Goal: Task Accomplishment & Management: Use online tool/utility

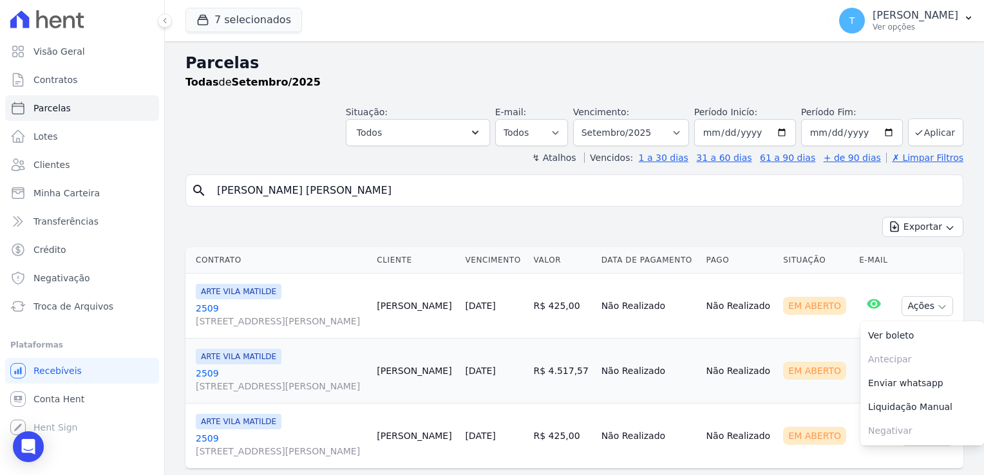
select select
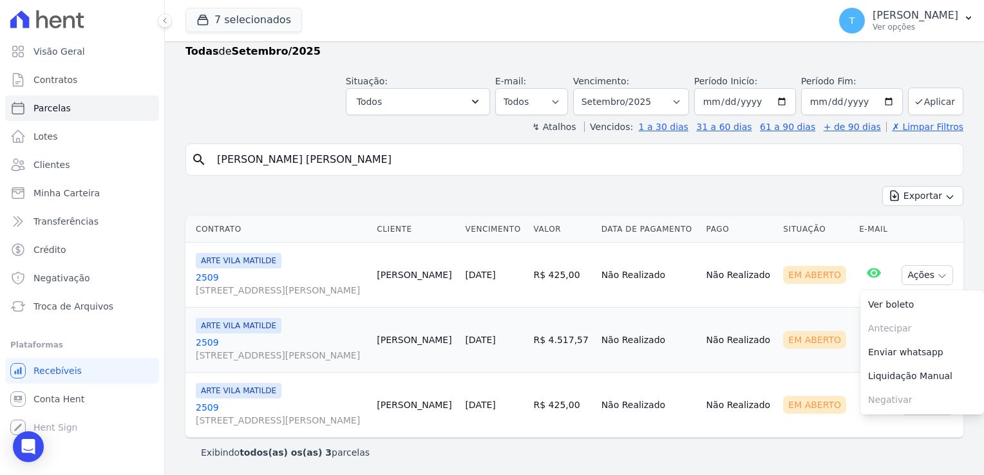
drag, startPoint x: 357, startPoint y: 155, endPoint x: 198, endPoint y: 162, distance: 159.2
click at [198, 162] on div "search Giulia da Costa Sanchez" at bounding box center [574, 160] width 778 height 32
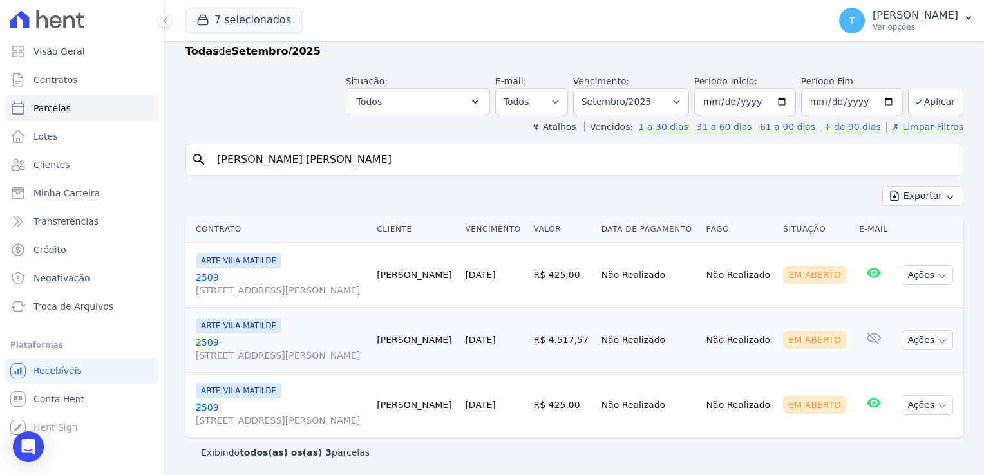
paste input "Edson Martins da Silva Junior"
type input "Edson Martins da Silva Junior"
click at [87, 192] on span "Minha Carteira" at bounding box center [66, 193] width 66 height 13
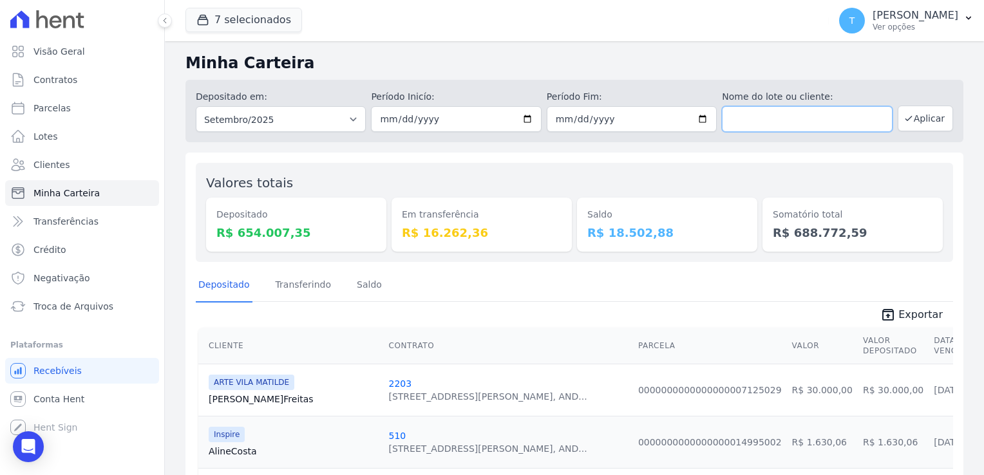
click at [770, 120] on input "text" at bounding box center [807, 119] width 170 height 26
paste input "Edson Martins da Silva Junior"
type input "Edson Martins da Silva Junior"
click at [920, 117] on button "Aplicar" at bounding box center [925, 119] width 55 height 26
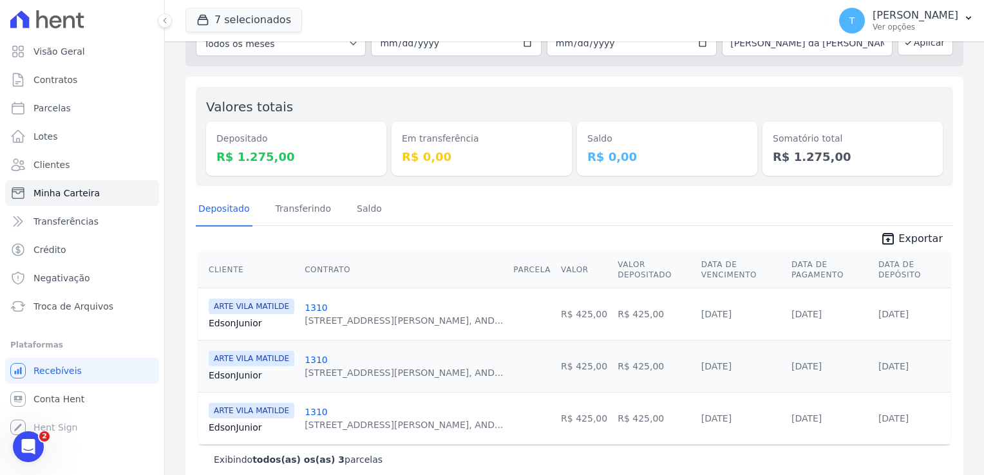
scroll to position [86, 0]
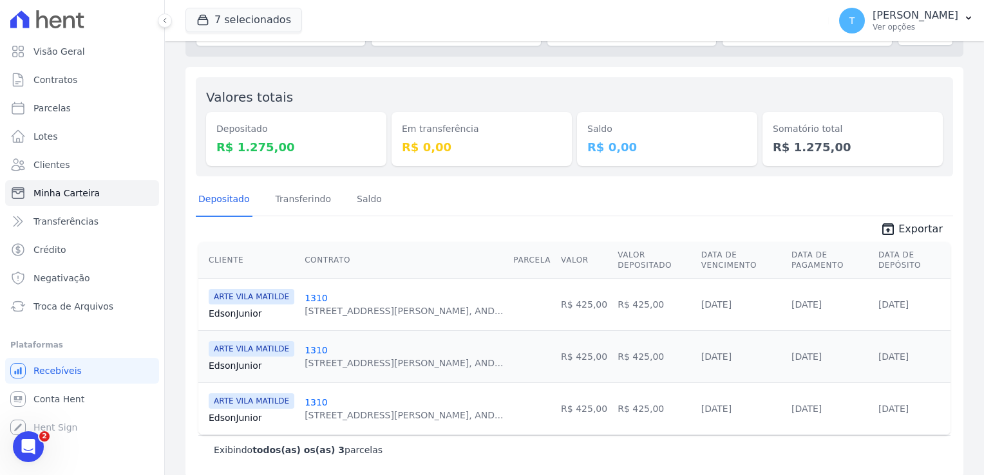
click at [251, 307] on link "Edson Junior" at bounding box center [252, 313] width 86 height 13
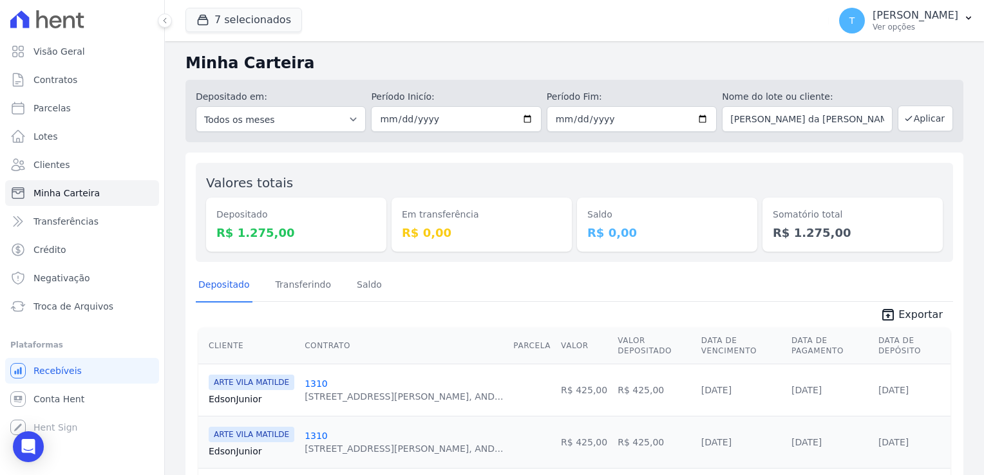
click at [252, 427] on span "ARTE VILA MATILDE" at bounding box center [252, 434] width 86 height 15
click at [251, 445] on link "Edson Junior" at bounding box center [252, 451] width 86 height 13
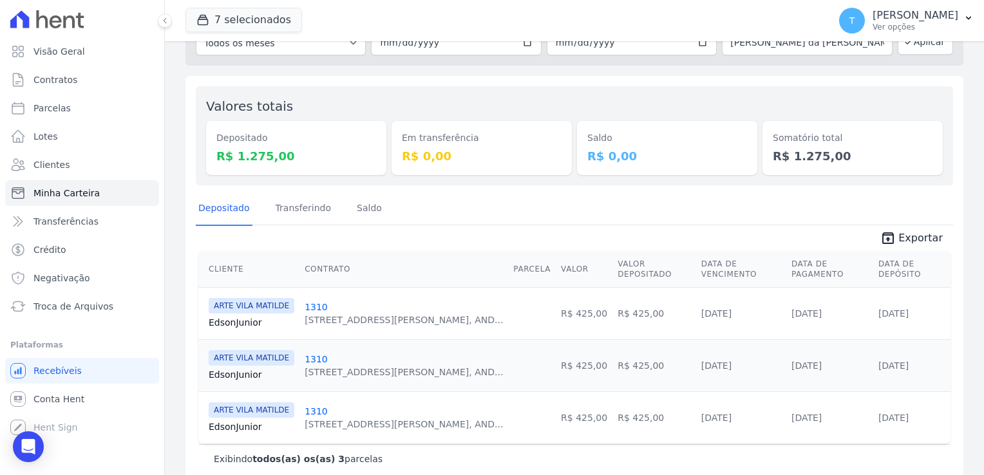
scroll to position [86, 0]
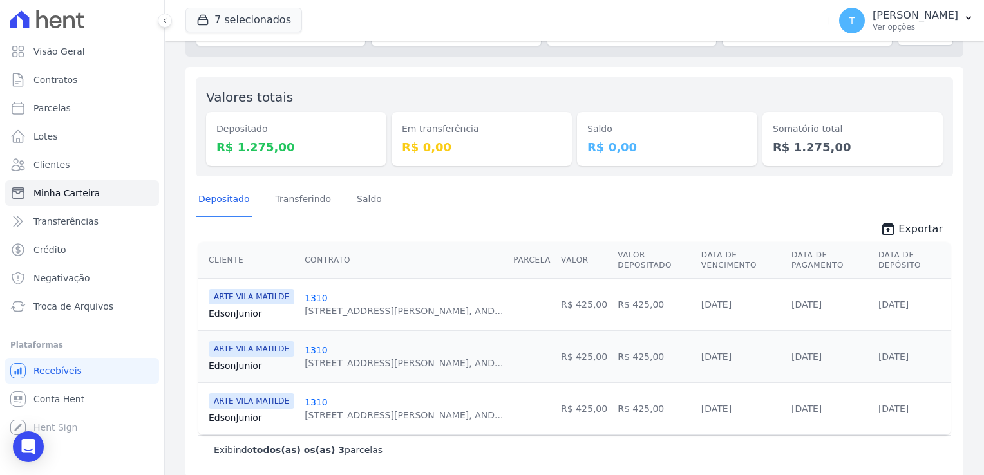
click at [247, 412] on link "Edson Junior" at bounding box center [252, 418] width 86 height 13
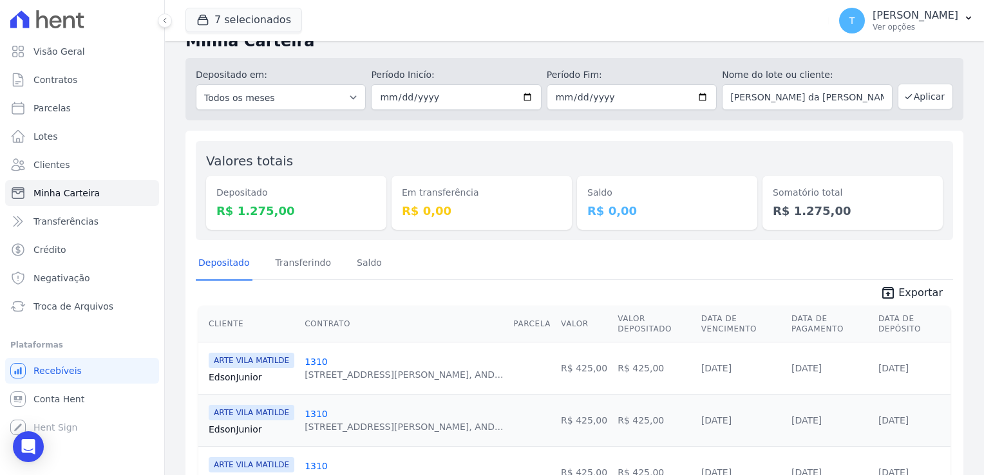
scroll to position [21, 0]
click at [225, 17] on button "7 selecionados" at bounding box center [243, 20] width 117 height 24
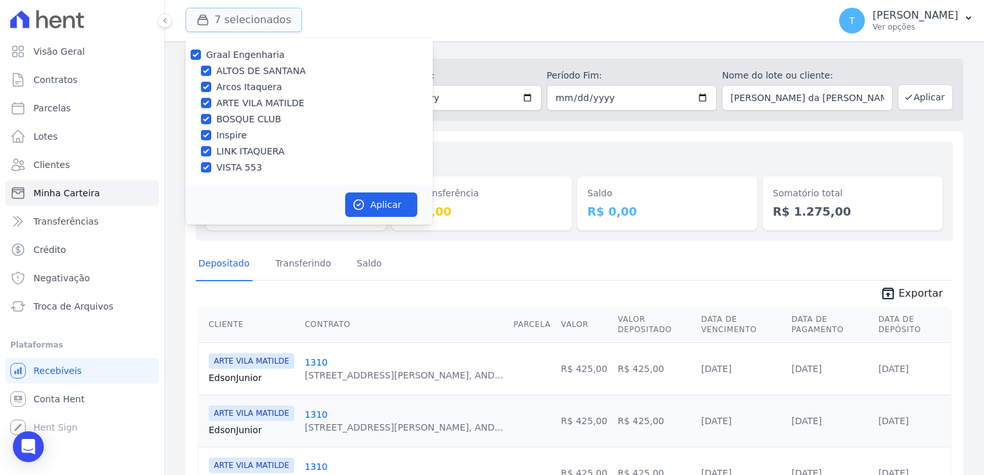
click at [226, 17] on button "7 selecionados" at bounding box center [243, 20] width 117 height 24
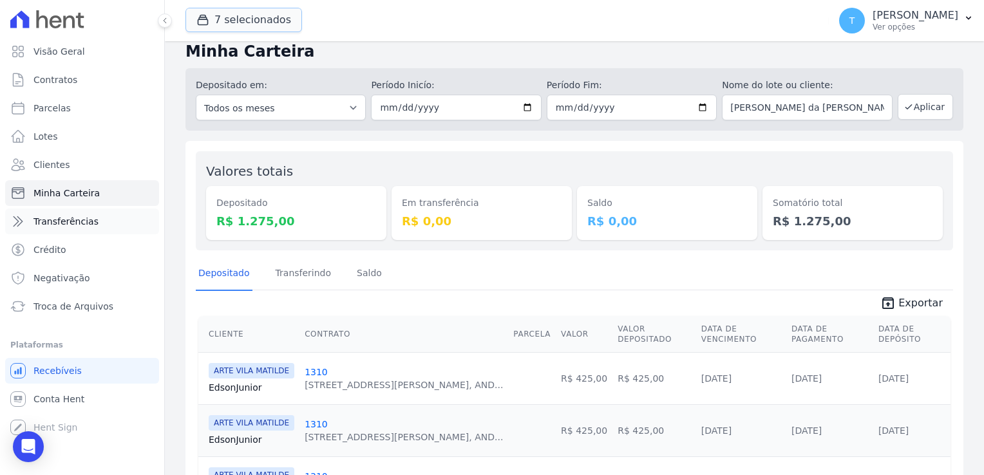
scroll to position [0, 0]
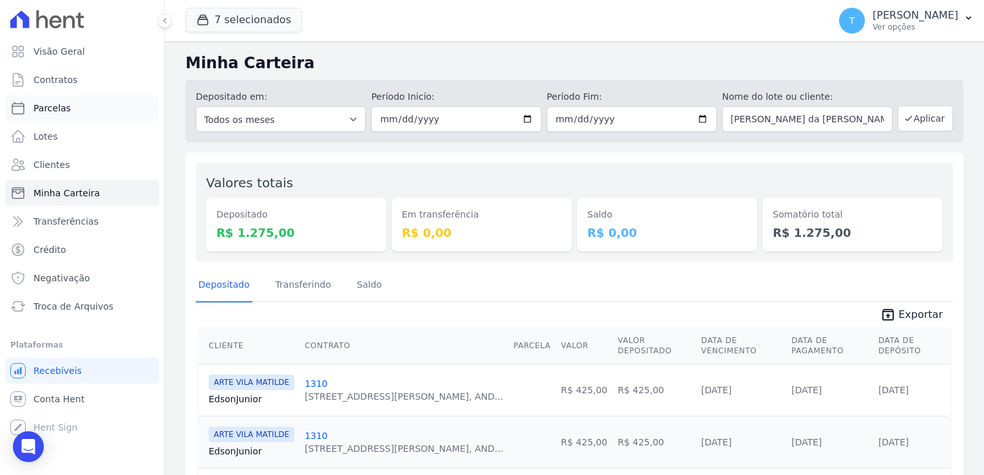
click at [52, 109] on span "Parcelas" at bounding box center [51, 108] width 37 height 13
select select
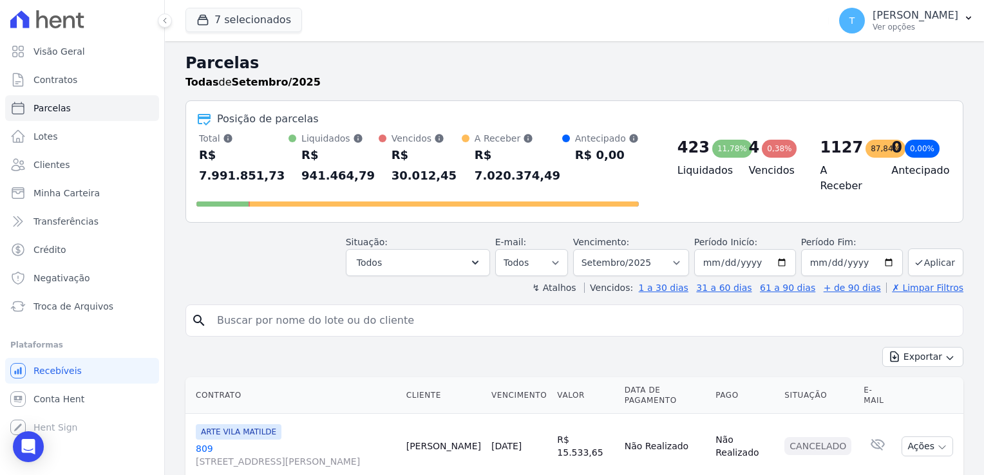
click at [258, 308] on input "search" at bounding box center [583, 321] width 748 height 26
paste input "Vinicius Soares Cirino"
type input "Vinicius Soares Cirino"
select select
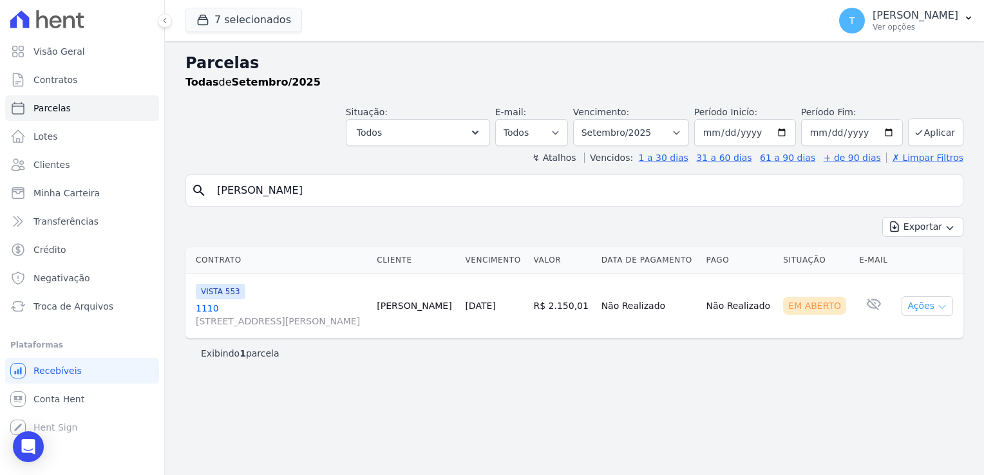
click at [940, 308] on icon "button" at bounding box center [942, 307] width 10 height 10
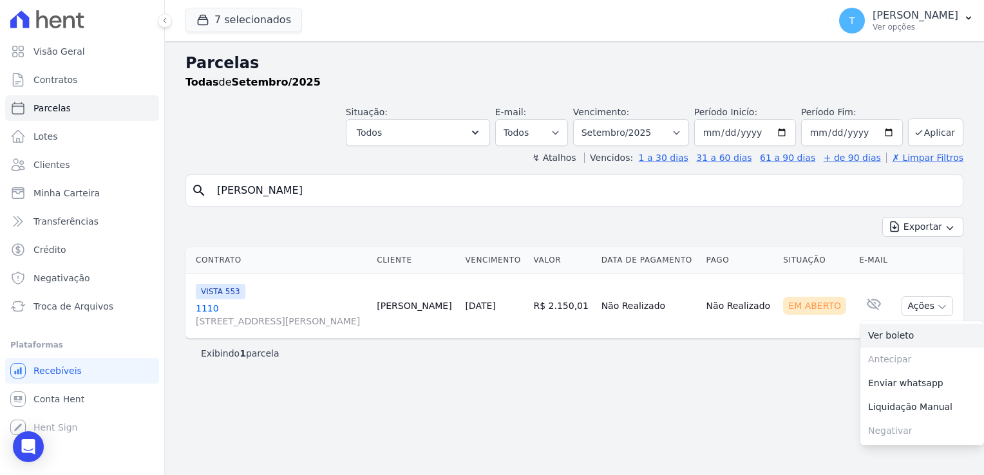
click at [916, 332] on link "Ver boleto" at bounding box center [922, 336] width 124 height 24
drag, startPoint x: 337, startPoint y: 197, endPoint x: 172, endPoint y: 210, distance: 165.4
click at [172, 210] on div "Parcelas Todas de Setembro/2025 Situação: Agendado Em Aberto Pago Processando C…" at bounding box center [574, 258] width 819 height 434
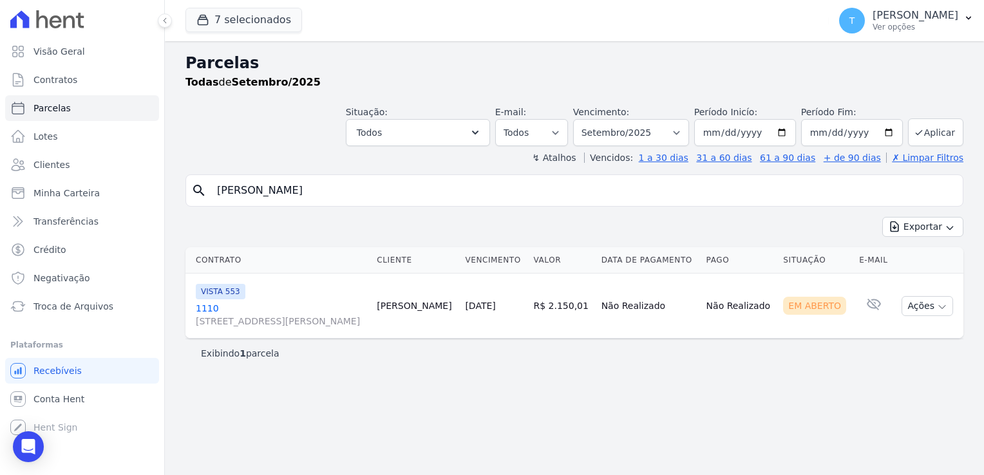
paste input "[PERSON_NAME] Carolina [PERSON_NAME] [PERSON_NAME]"
type input "[PERSON_NAME] Carolina [PERSON_NAME] [PERSON_NAME]"
click at [249, 316] on span "[STREET_ADDRESS][PERSON_NAME]" at bounding box center [281, 321] width 171 height 13
select select
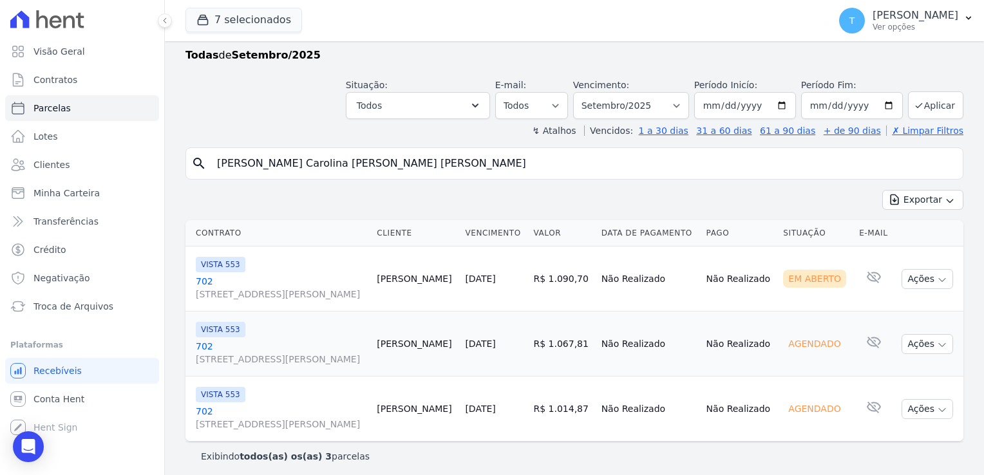
scroll to position [31, 0]
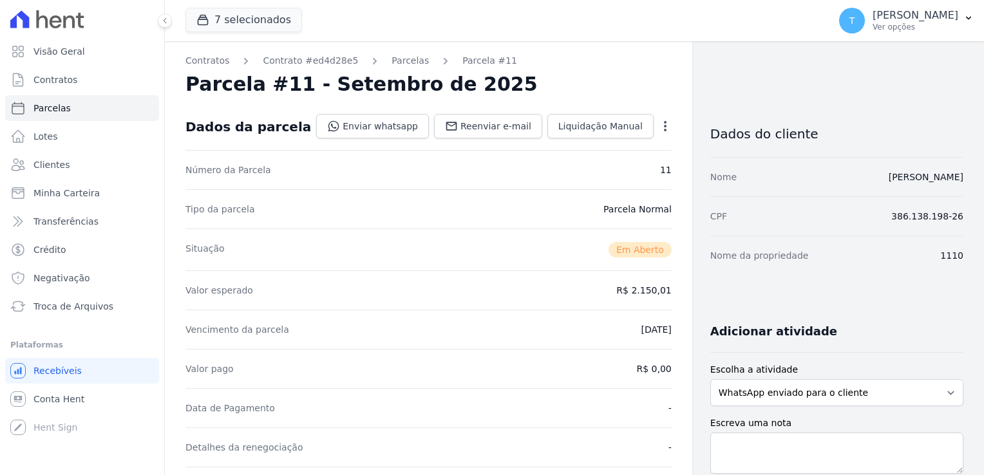
select select
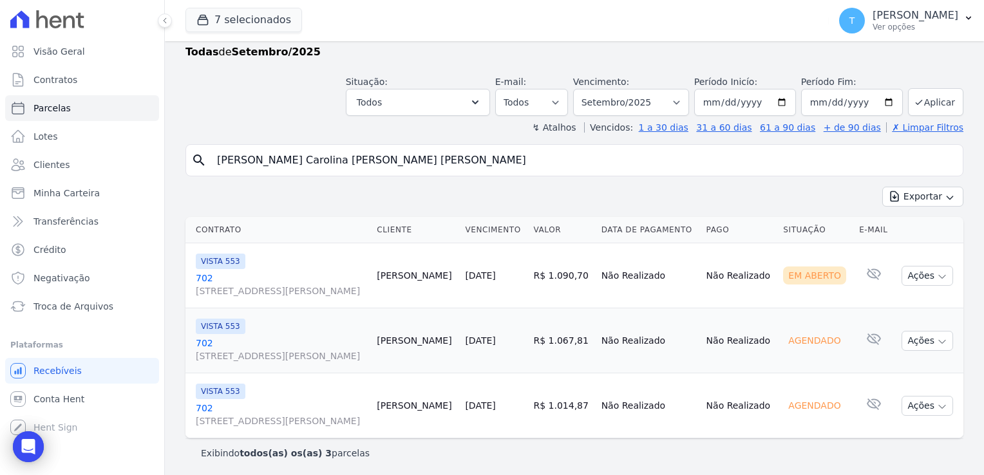
scroll to position [31, 0]
click at [786, 97] on input "[DATE]" at bounding box center [745, 101] width 102 height 27
type input "2025-08-01"
click at [921, 102] on button "Aplicar" at bounding box center [935, 102] width 55 height 28
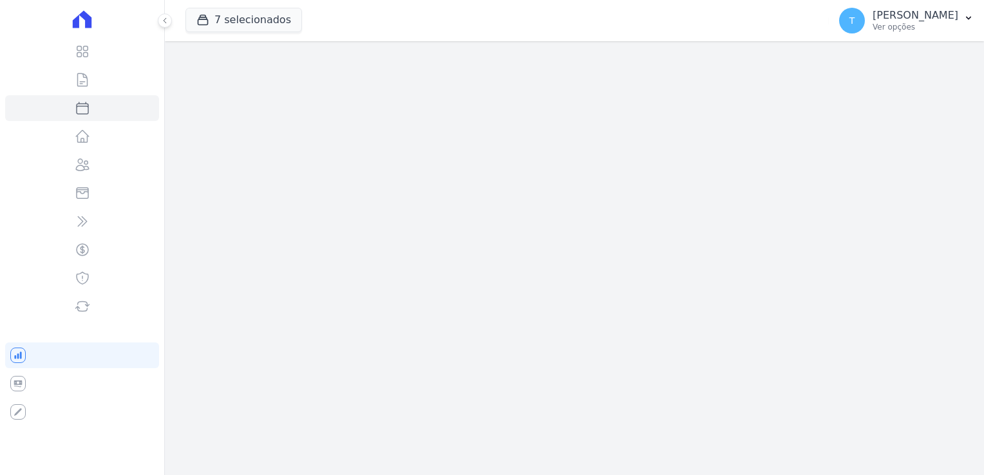
select select
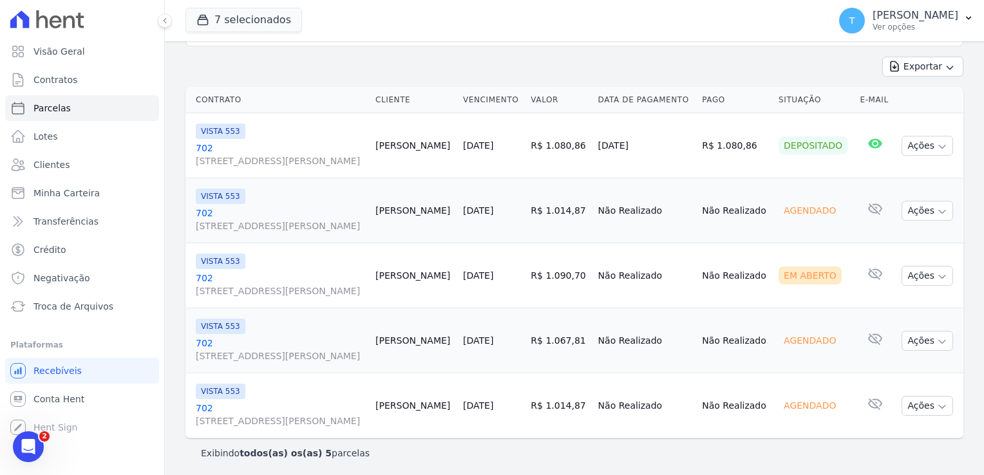
scroll to position [161, 0]
click at [218, 224] on span "[STREET_ADDRESS][PERSON_NAME]" at bounding box center [280, 225] width 169 height 13
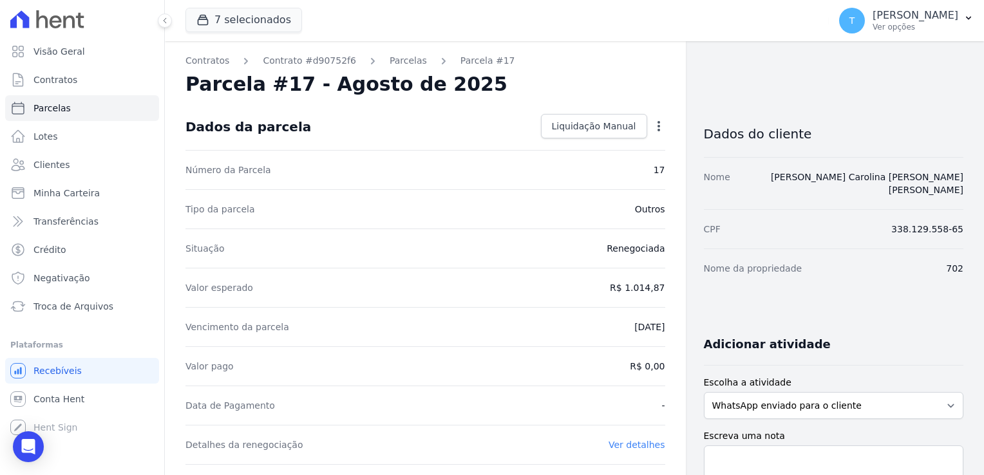
select select
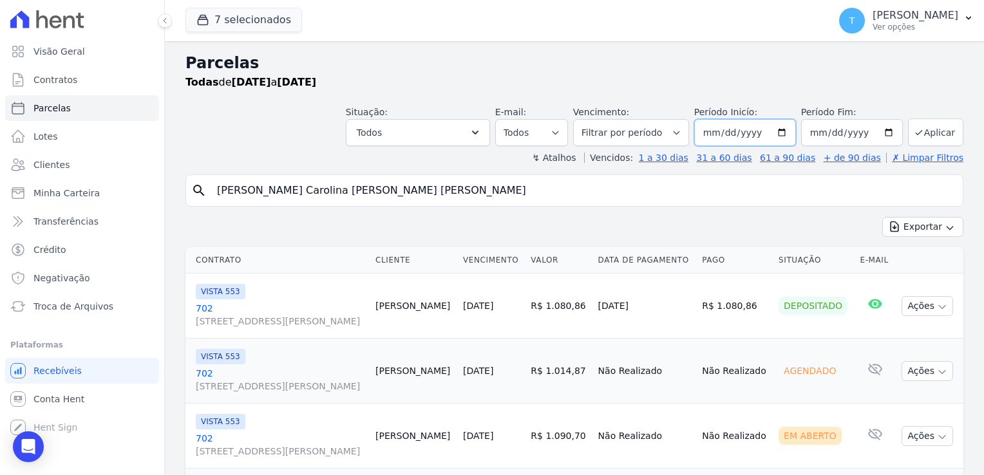
click at [781, 134] on input "[DATE]" at bounding box center [745, 132] width 102 height 27
type input "[DATE]"
click at [922, 134] on button "Aplicar" at bounding box center [935, 132] width 55 height 28
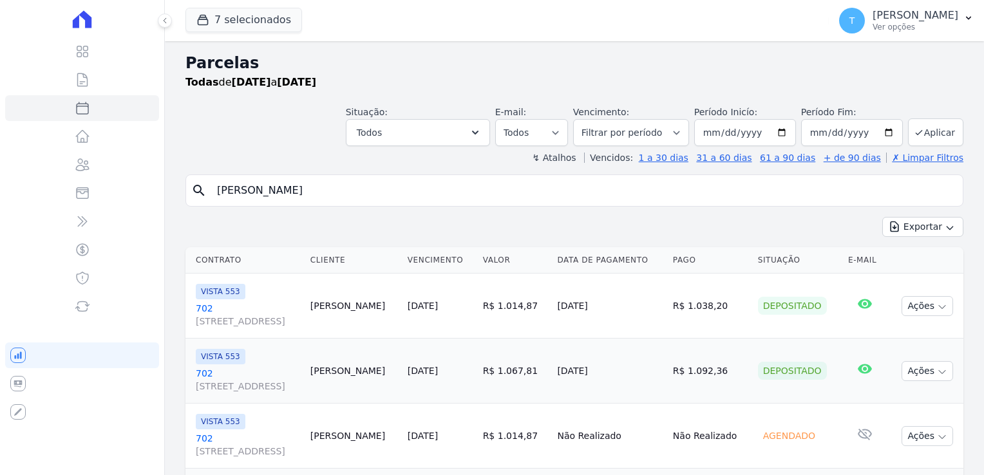
select select
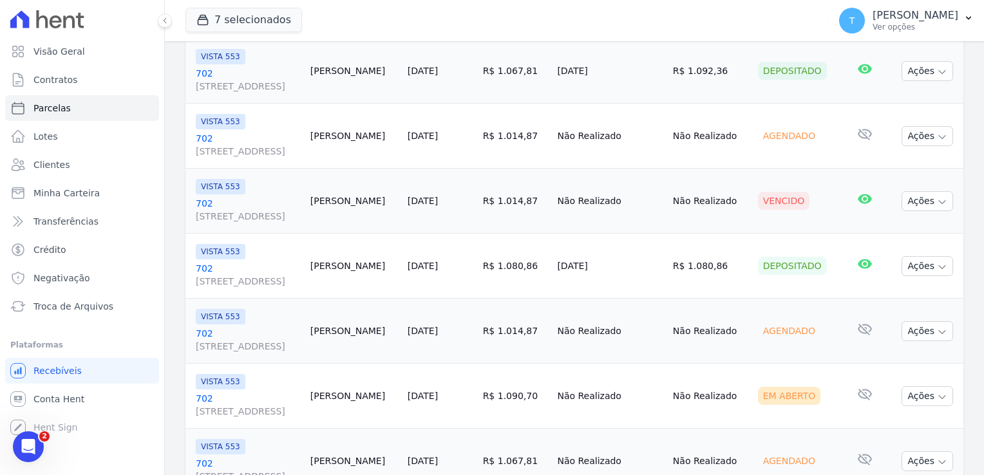
scroll to position [292, 0]
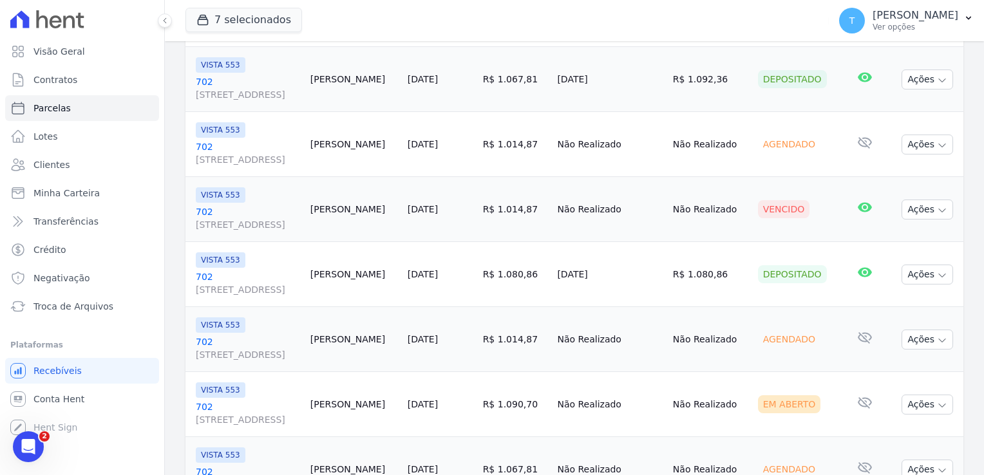
click at [204, 207] on link "702 Avenida Angélica, 2248, ANDAR 11, Consolação" at bounding box center [248, 218] width 104 height 26
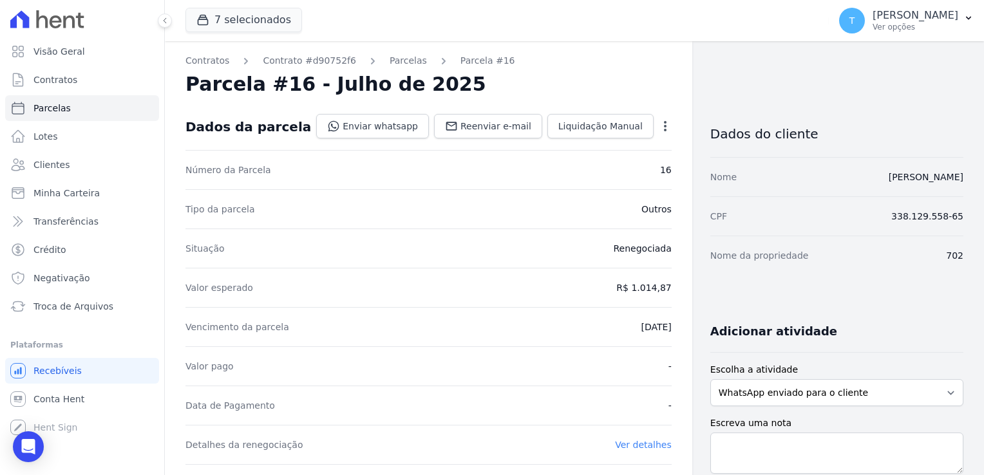
select select
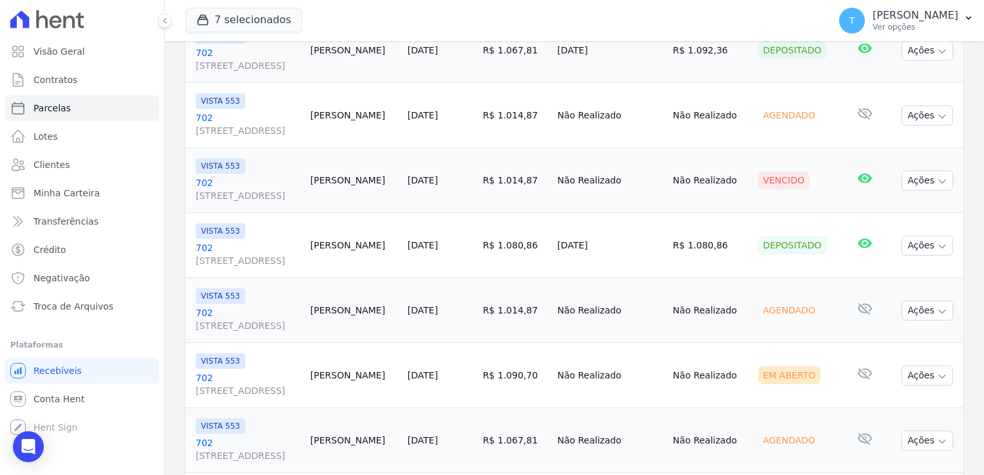
scroll to position [322, 0]
click at [232, 191] on span "[STREET_ADDRESS][PERSON_NAME]" at bounding box center [248, 194] width 104 height 13
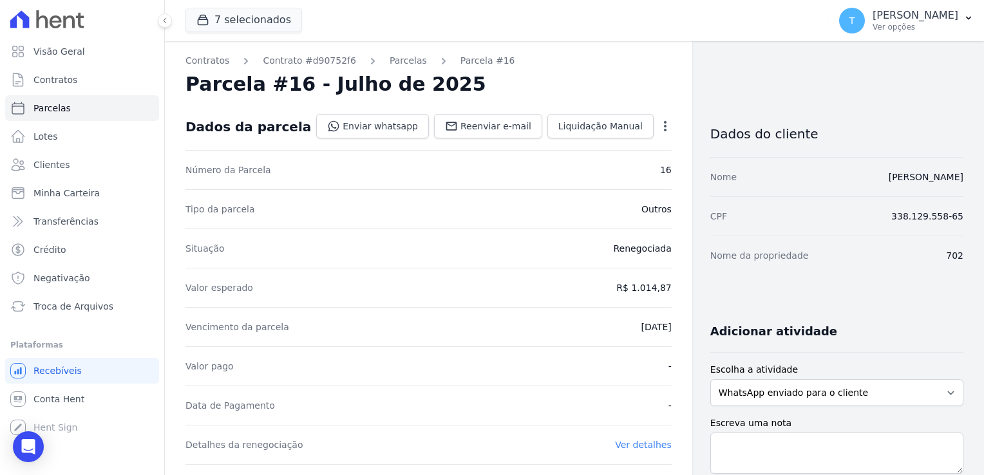
click at [659, 125] on icon "button" at bounding box center [665, 126] width 13 height 13
click at [623, 167] on link "Cancelar Cobrança" at bounding box center [609, 166] width 113 height 23
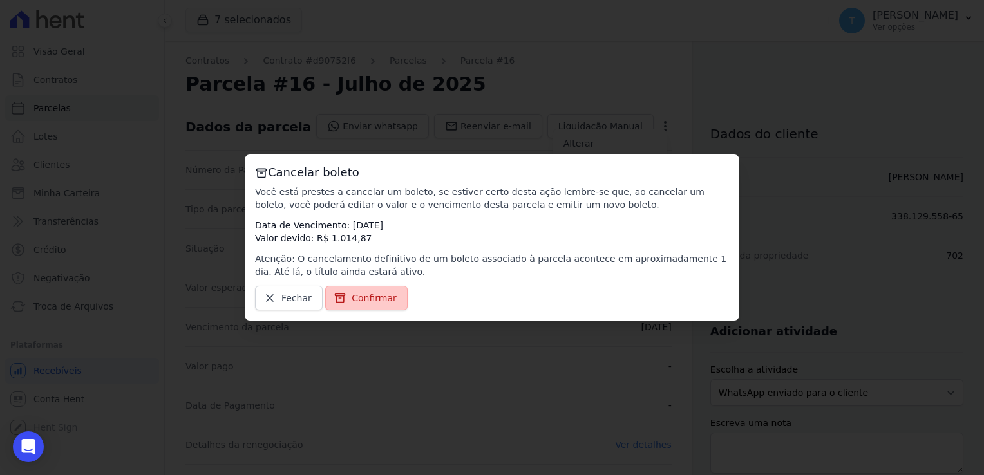
click at [366, 305] on link "Confirmar" at bounding box center [366, 298] width 82 height 24
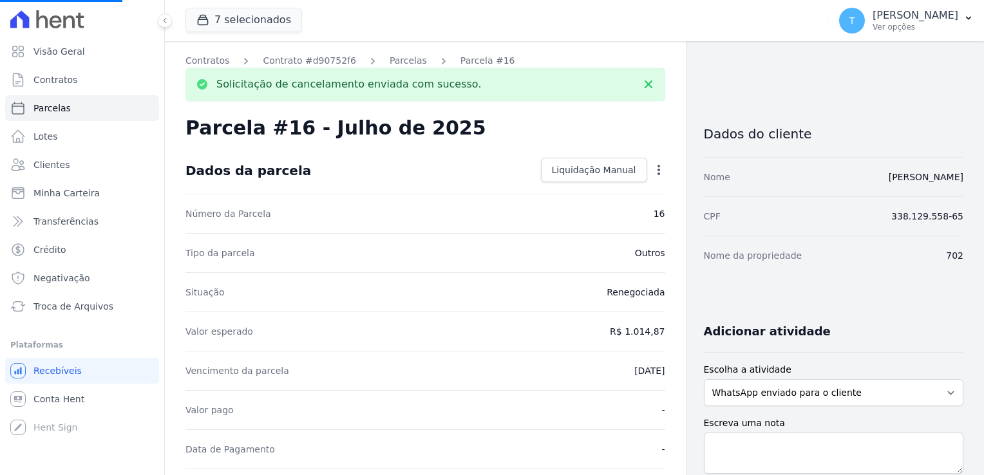
select select
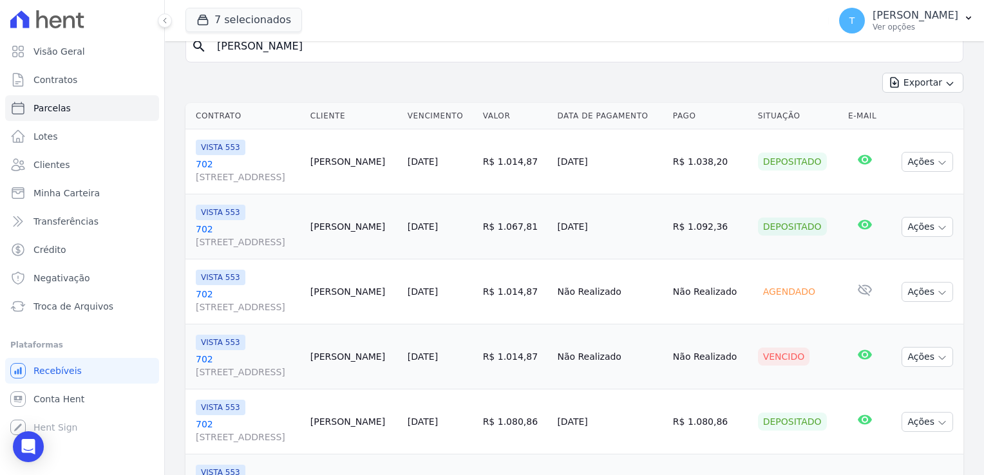
scroll to position [99, 0]
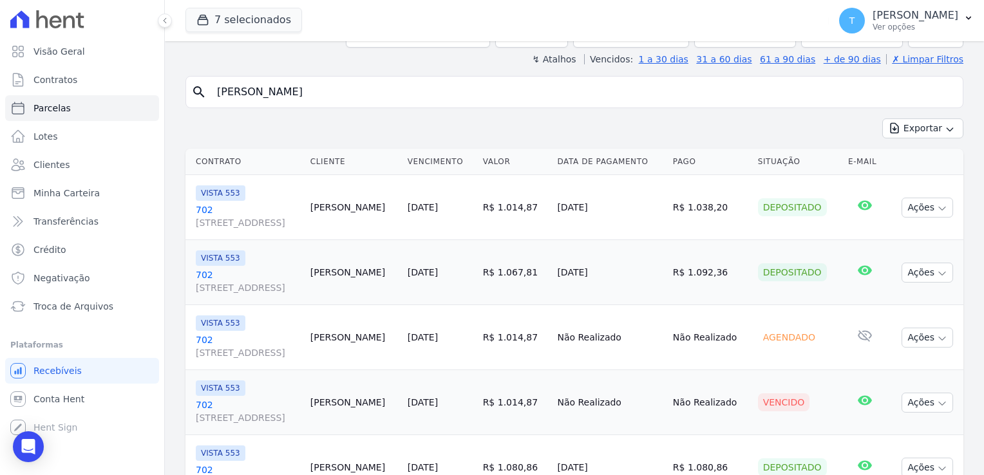
click at [430, 90] on input "Fernanda Carolina Santos Neves de Lima" at bounding box center [583, 92] width 748 height 26
select select
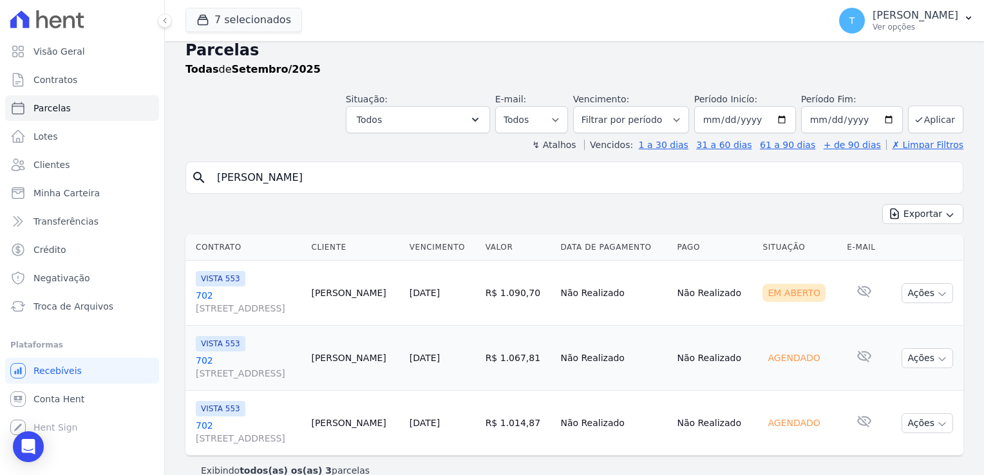
scroll to position [31, 0]
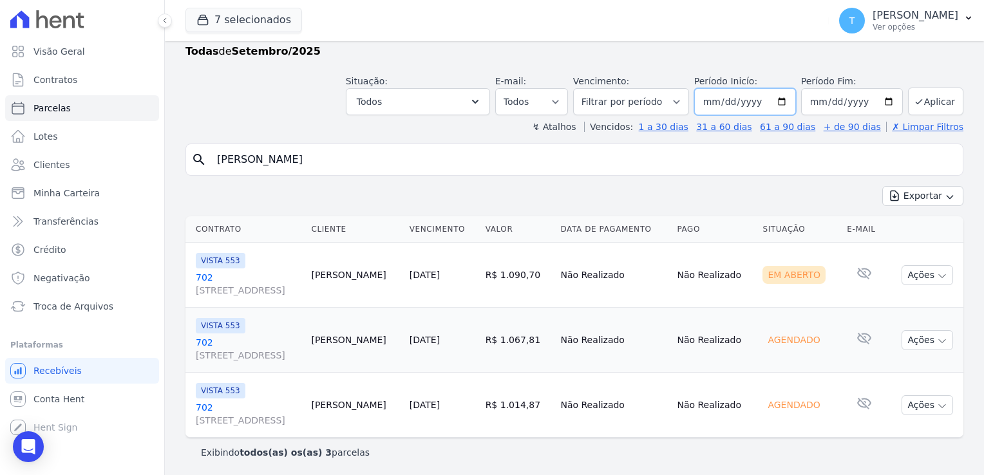
click at [778, 100] on input "[DATE]" at bounding box center [745, 101] width 102 height 27
type input "2025-05-01"
click at [920, 104] on button "Aplicar" at bounding box center [935, 102] width 55 height 28
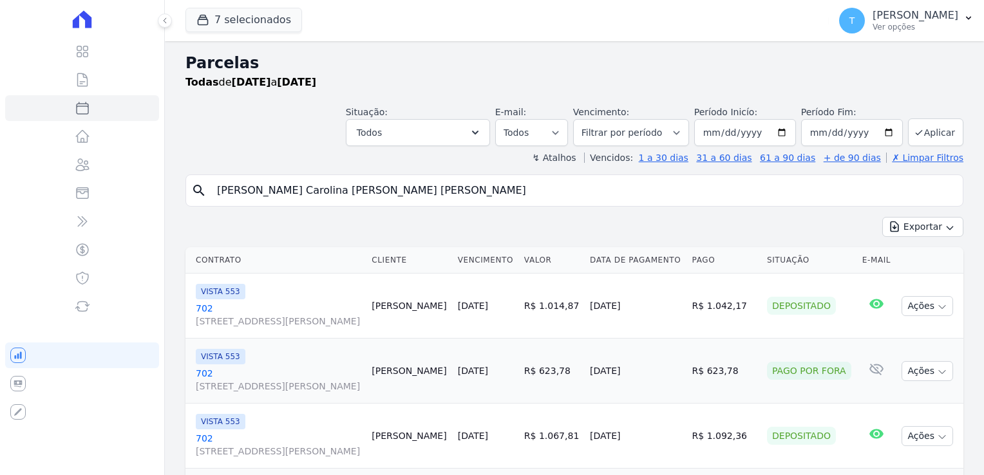
select select
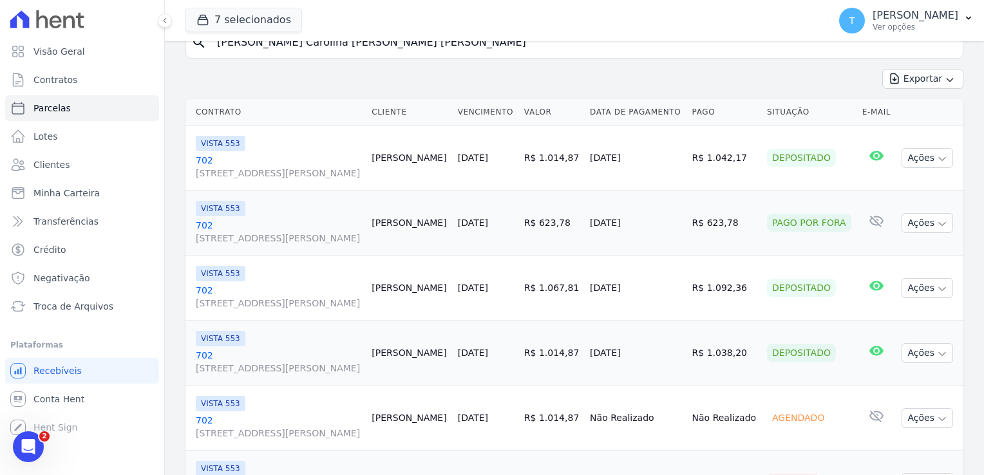
scroll to position [100, 0]
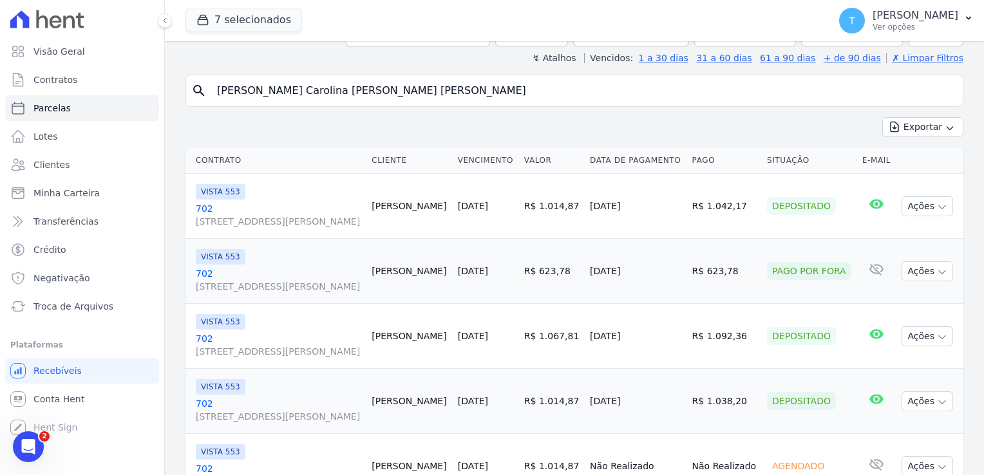
drag, startPoint x: 430, startPoint y: 88, endPoint x: 214, endPoint y: 84, distance: 216.4
click at [221, 84] on input "[PERSON_NAME] Carolina [PERSON_NAME] [PERSON_NAME]" at bounding box center [583, 91] width 748 height 26
click at [460, 83] on input "[PERSON_NAME] Carolina [PERSON_NAME] [PERSON_NAME]" at bounding box center [583, 91] width 748 height 26
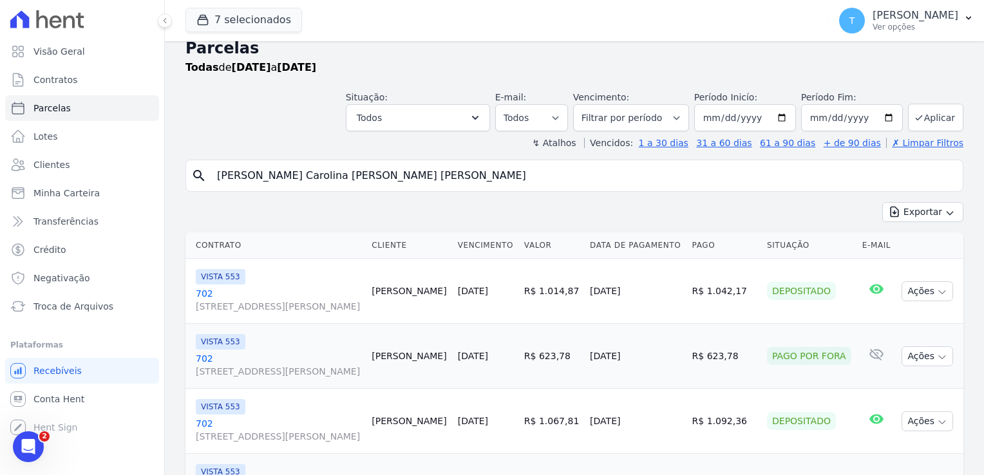
scroll to position [0, 0]
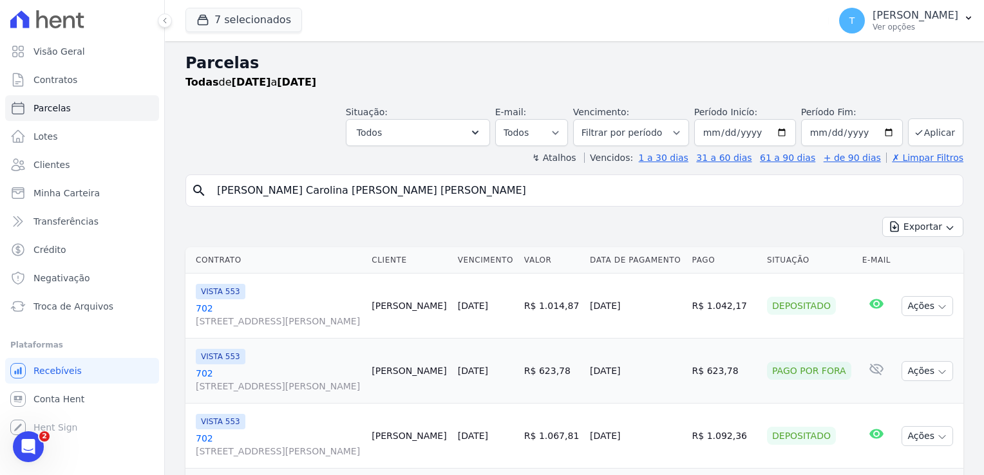
drag, startPoint x: 436, startPoint y: 189, endPoint x: 201, endPoint y: 189, distance: 235.1
click at [201, 189] on div "search [PERSON_NAME] Carolina [PERSON_NAME] [PERSON_NAME]" at bounding box center [574, 191] width 778 height 32
paste input "[PERSON_NAME]"
type input "[PERSON_NAME]"
select select
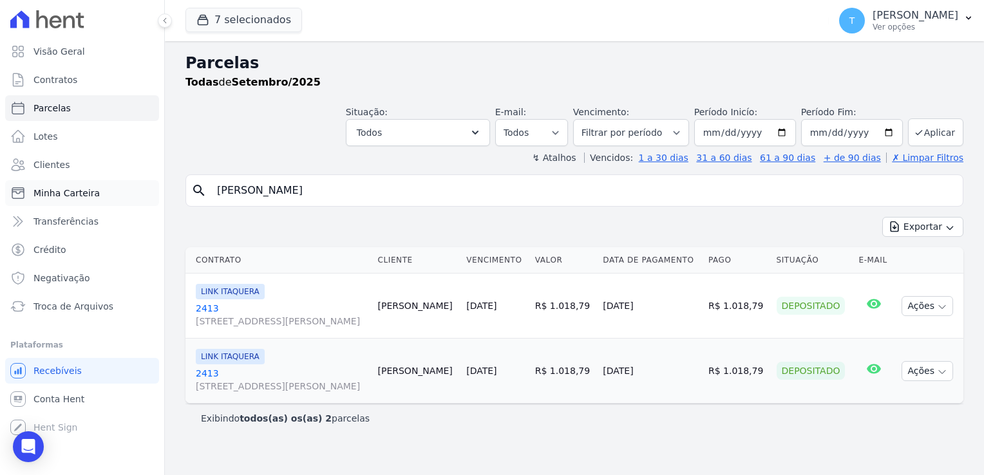
click at [66, 192] on span "Minha Carteira" at bounding box center [66, 193] width 66 height 13
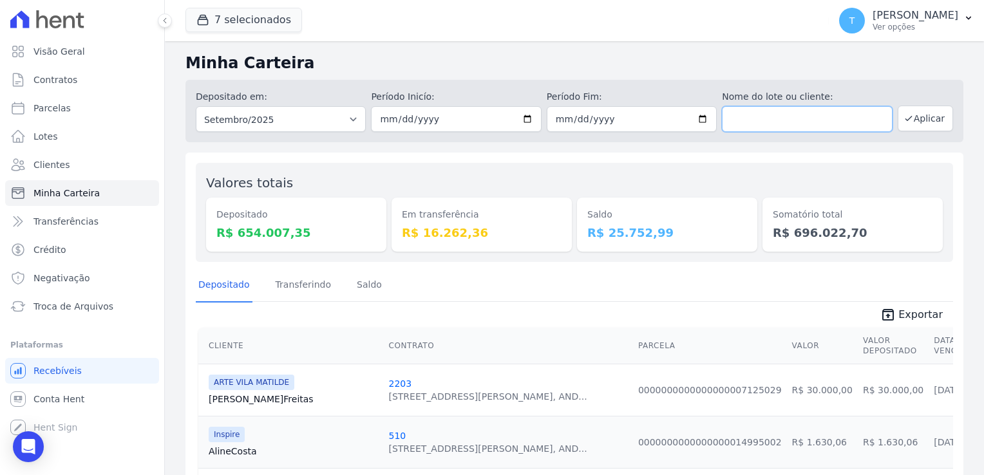
click at [762, 113] on input "text" at bounding box center [807, 119] width 170 height 26
paste input "[PERSON_NAME]"
type input "[PERSON_NAME]"
click at [909, 122] on button "Aplicar" at bounding box center [925, 119] width 55 height 26
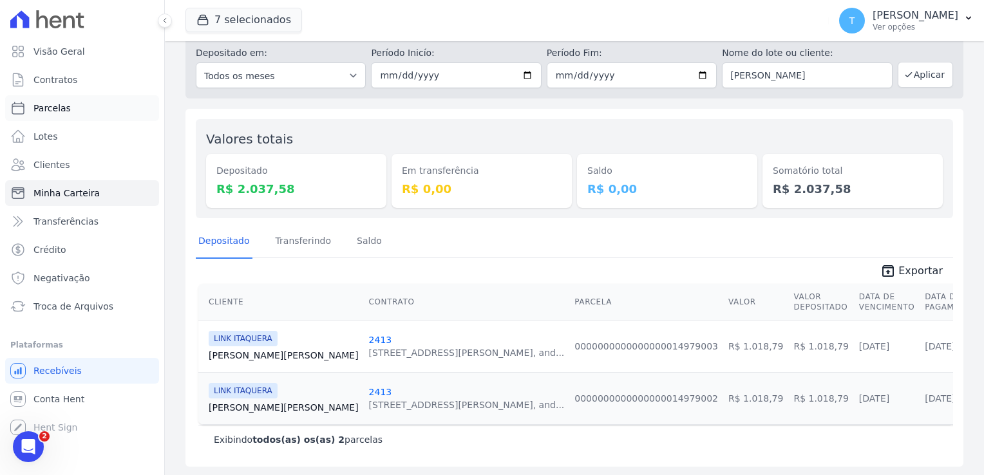
click at [65, 110] on span "Parcelas" at bounding box center [51, 108] width 37 height 13
select select
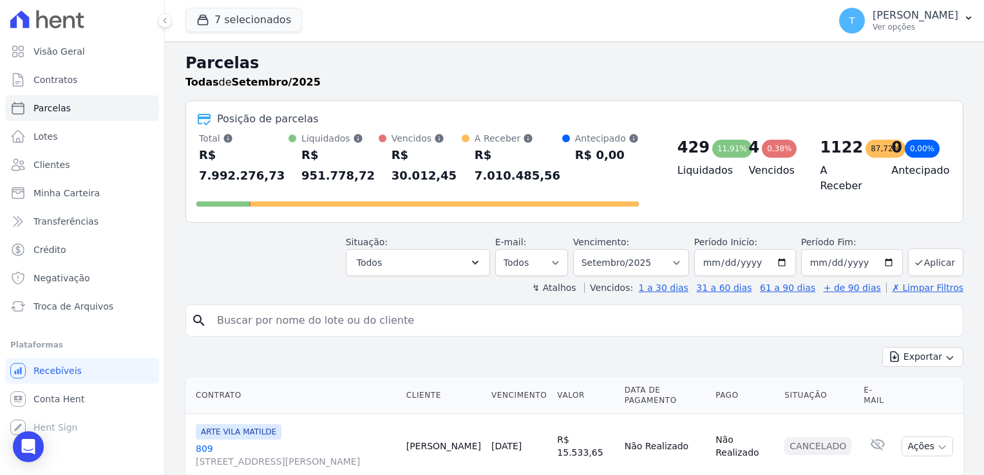
click at [274, 308] on input "search" at bounding box center [583, 321] width 748 height 26
paste input "[PERSON_NAME] [PERSON_NAME]"
type input "[PERSON_NAME] [PERSON_NAME]"
select select
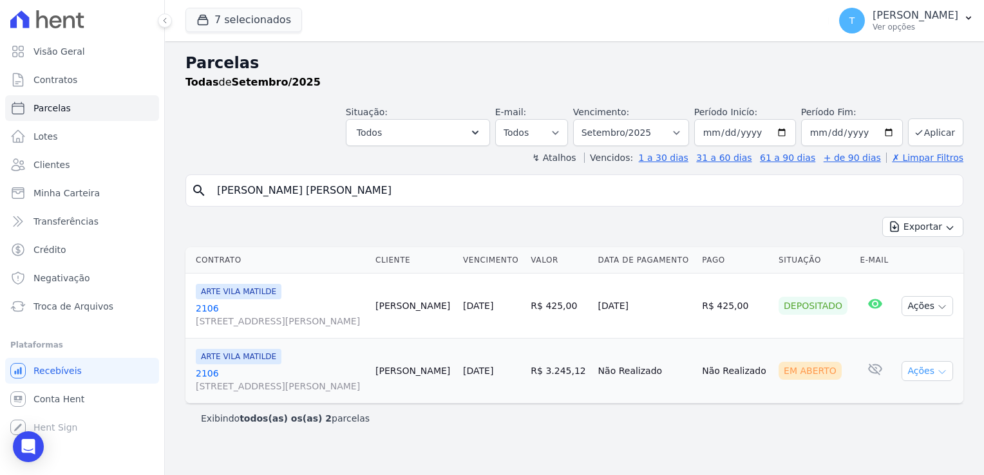
click at [938, 370] on icon "button" at bounding box center [942, 372] width 10 height 10
click at [896, 402] on link "Ver boleto" at bounding box center [922, 401] width 124 height 24
drag, startPoint x: 355, startPoint y: 194, endPoint x: 198, endPoint y: 192, distance: 157.1
click at [198, 192] on div "search [PERSON_NAME] [PERSON_NAME]" at bounding box center [574, 191] width 778 height 32
paste input "[PERSON_NAME] [PERSON_NAME]"
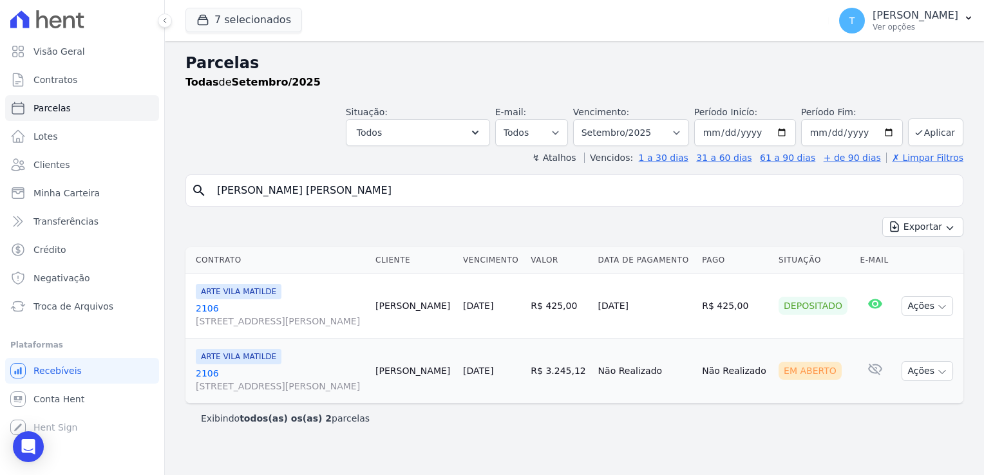
type input "[PERSON_NAME] [PERSON_NAME]"
select select
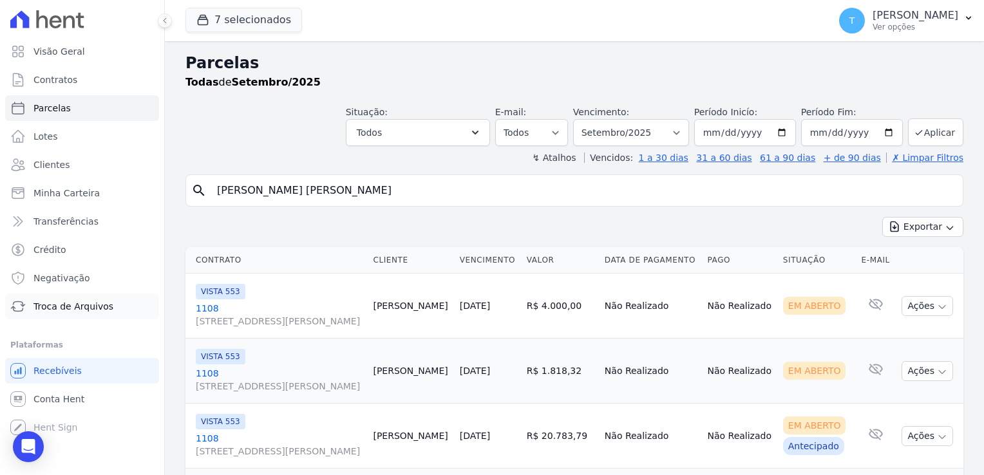
click at [77, 309] on span "Troca de Arquivos" at bounding box center [73, 306] width 80 height 13
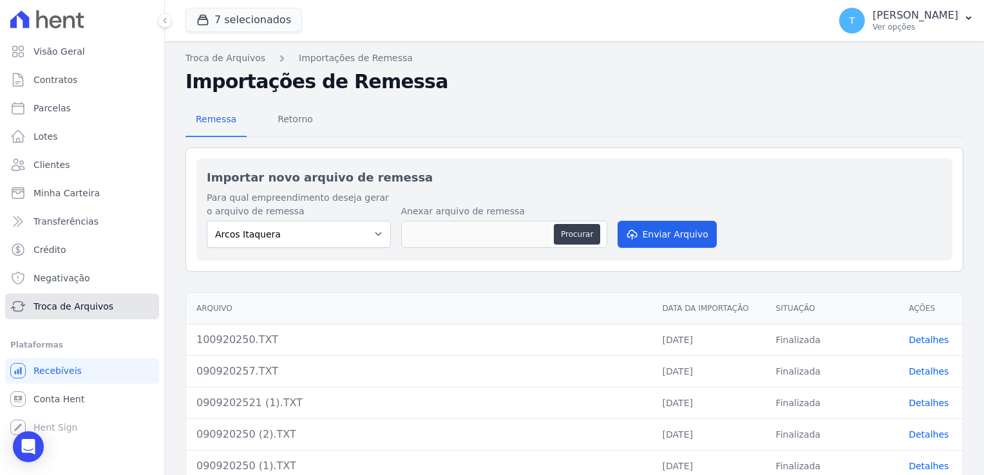
click at [77, 307] on span "Troca de Arquivos" at bounding box center [73, 306] width 80 height 13
click at [383, 235] on select "[PERSON_NAME] Itaquera [GEOGRAPHIC_DATA][PERSON_NAME] Inspire BOSQUE CLUB ARTE …" at bounding box center [299, 234] width 184 height 27
select select "d58a895b-122e-4f60-b248-6168def9ff2e"
click at [207, 221] on select "[PERSON_NAME] Itaquera [GEOGRAPHIC_DATA][PERSON_NAME] Inspire BOSQUE CLUB ARTE …" at bounding box center [299, 234] width 184 height 27
click at [581, 232] on button "Procurar" at bounding box center [577, 234] width 46 height 21
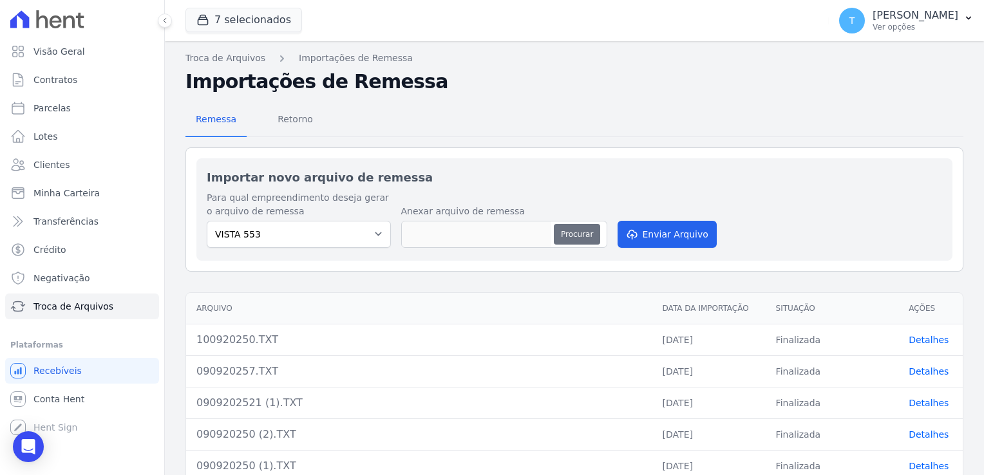
type input "1009202521.TXT"
click at [688, 229] on button "Enviar Arquivo" at bounding box center [667, 234] width 99 height 27
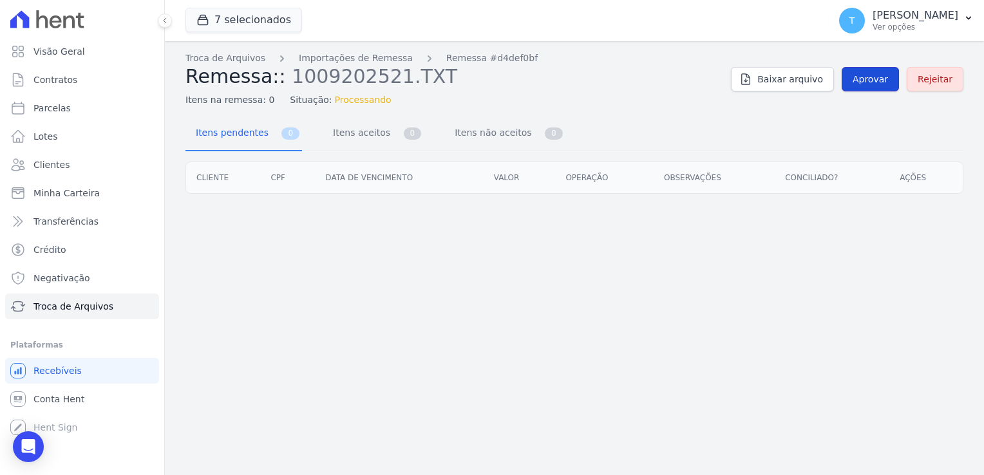
click at [869, 81] on span "Aprovar" at bounding box center [870, 79] width 35 height 13
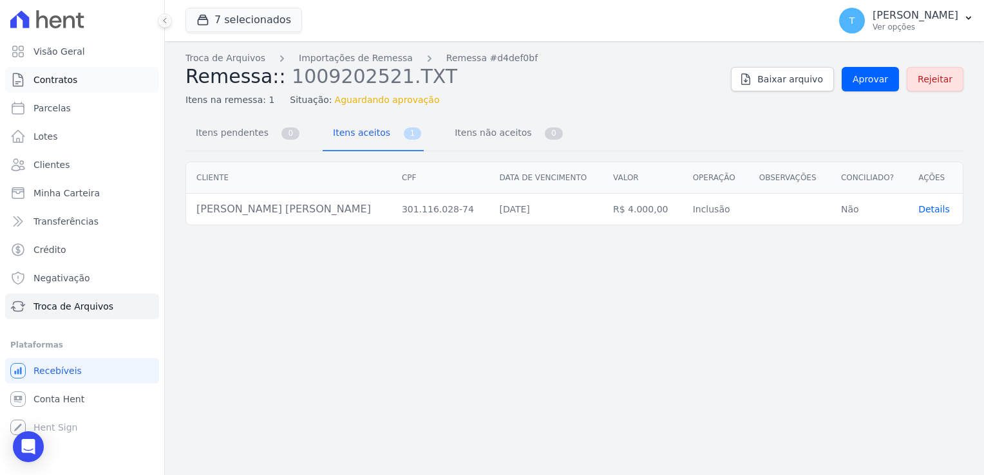
click at [62, 82] on span "Contratos" at bounding box center [55, 79] width 44 height 13
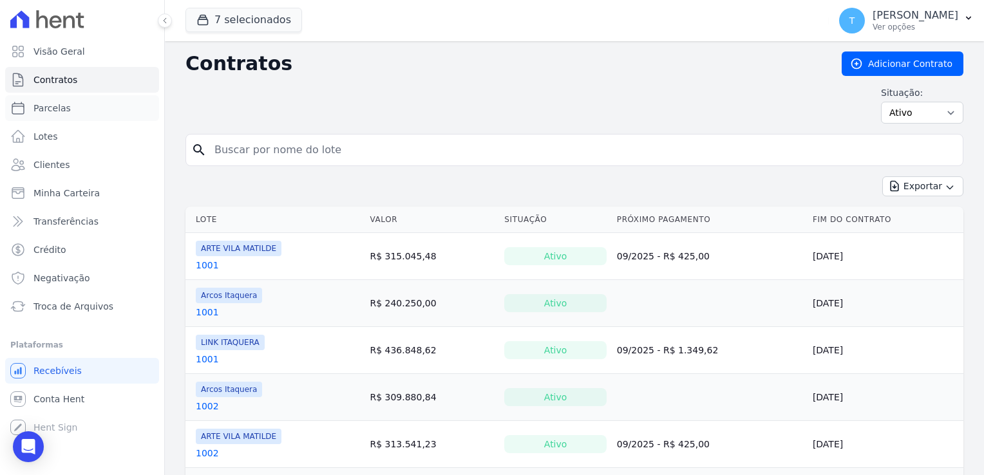
click at [62, 108] on span "Parcelas" at bounding box center [51, 108] width 37 height 13
select select
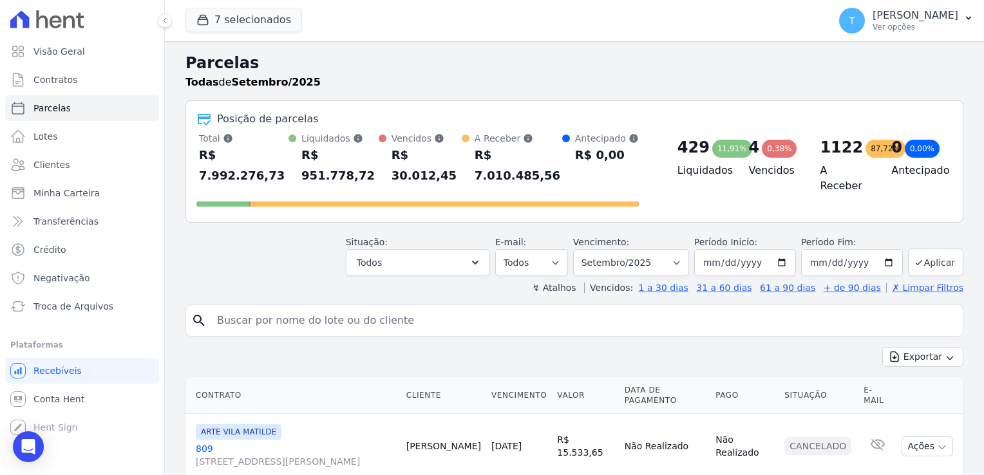
click at [233, 308] on input "search" at bounding box center [583, 321] width 748 height 26
paste input "[PERSON_NAME] [PERSON_NAME]"
type input "[PERSON_NAME] [PERSON_NAME]"
select select
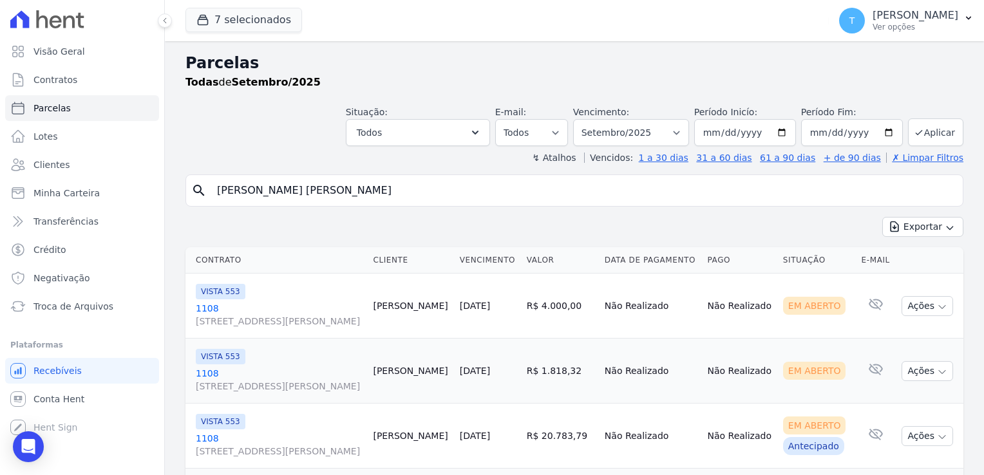
scroll to position [64, 0]
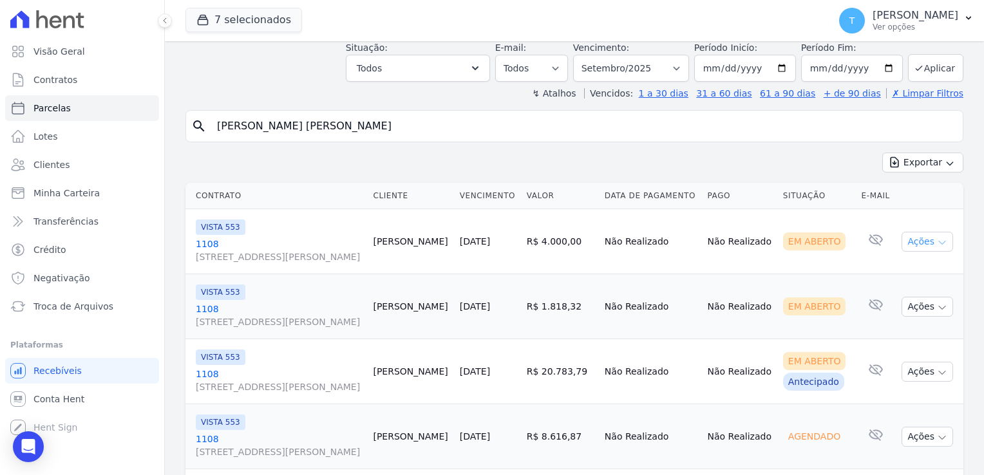
click at [938, 241] on button "Ações" at bounding box center [928, 242] width 52 height 20
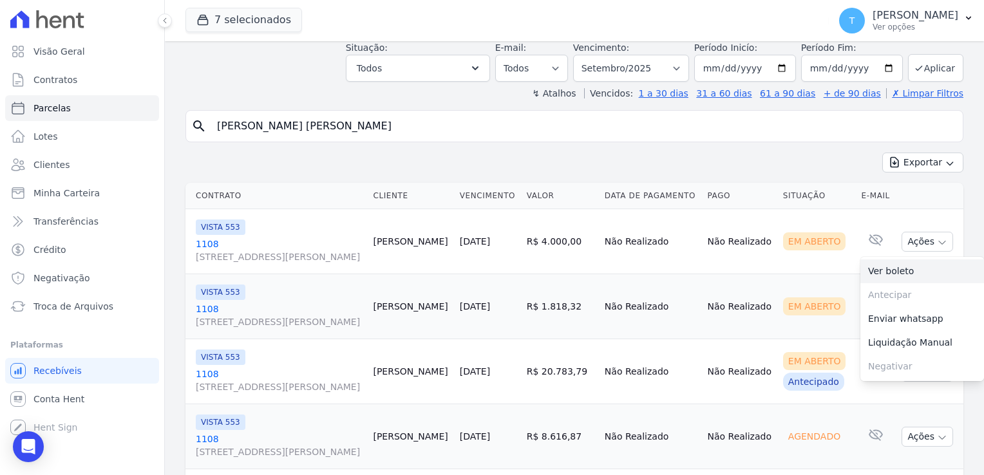
click at [884, 270] on link "Ver boleto" at bounding box center [922, 272] width 124 height 24
